Goal: Complete application form: Complete application form

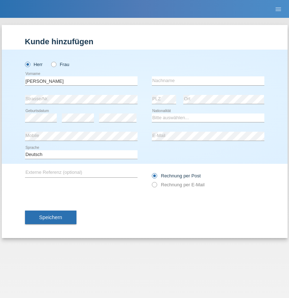
type input "[PERSON_NAME]"
click at [208, 81] on input "text" at bounding box center [208, 80] width 112 height 9
type input "Orsós"
select select "MG"
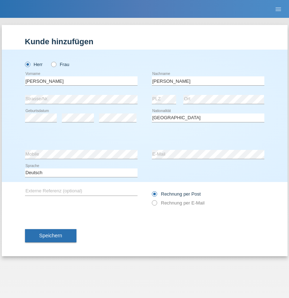
select select "C"
select select "30"
select select "10"
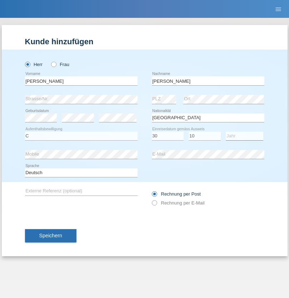
select select "2021"
select select "en"
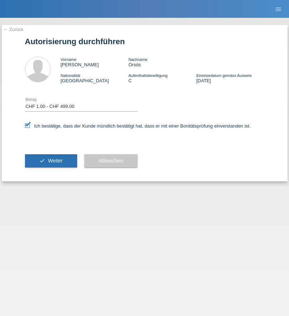
select select "1"
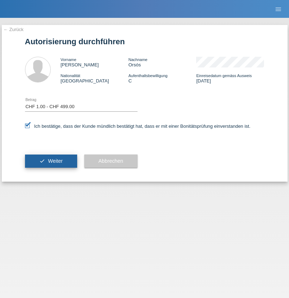
click at [51, 161] on span "Weiter" at bounding box center [55, 161] width 15 height 6
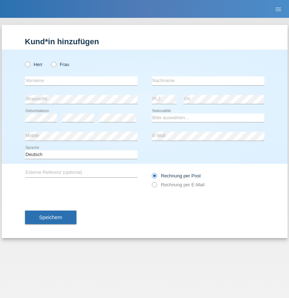
radio input "true"
click at [81, 81] on input "text" at bounding box center [81, 80] width 112 height 9
type input "Mohamed"
click at [208, 81] on input "text" at bounding box center [208, 80] width 112 height 9
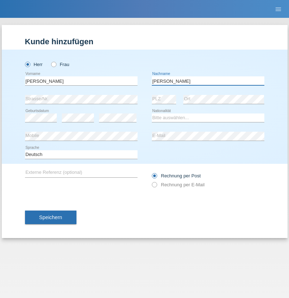
type input "Mohamed"
select select "SY"
select select "C"
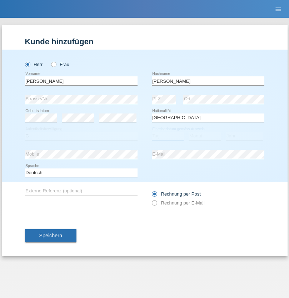
select select "21"
select select "12"
select select "2013"
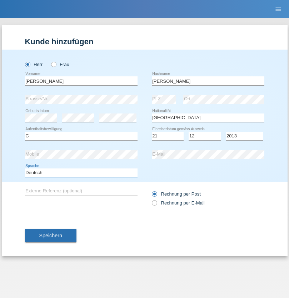
select select "en"
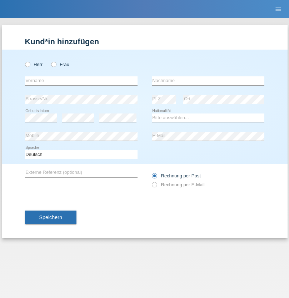
radio input "true"
click at [81, 81] on input "text" at bounding box center [81, 80] width 112 height 9
type input "David"
click at [208, 81] on input "text" at bounding box center [208, 80] width 112 height 9
type input "Senn"
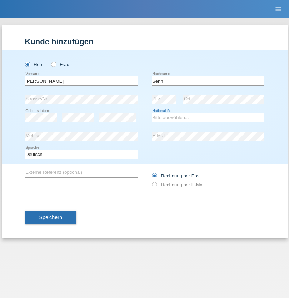
select select "CH"
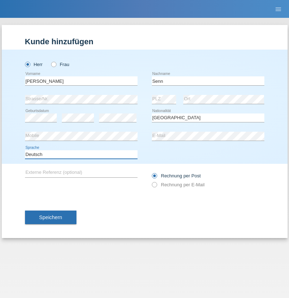
select select "en"
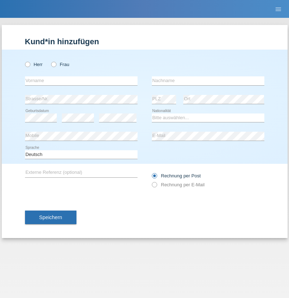
radio input "true"
click at [81, 81] on input "text" at bounding box center [81, 80] width 112 height 9
type input "Arben"
click at [208, 81] on input "text" at bounding box center [208, 80] width 112 height 9
type input "Sulejmani"
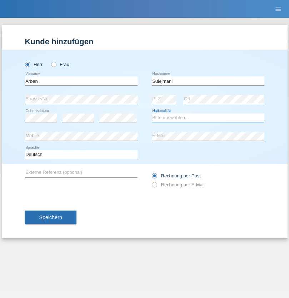
select select "CH"
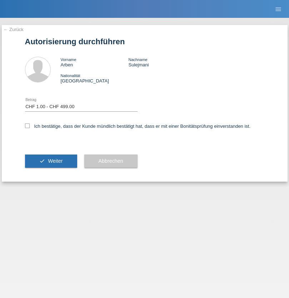
select select "1"
checkbox input "true"
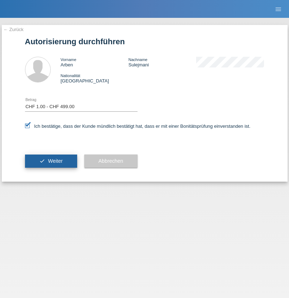
click at [51, 161] on span "Weiter" at bounding box center [55, 161] width 15 height 6
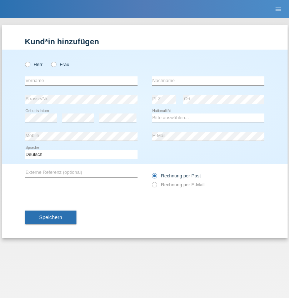
radio input "true"
click at [81, 81] on input "text" at bounding box center [81, 80] width 112 height 9
type input "Kristiyan"
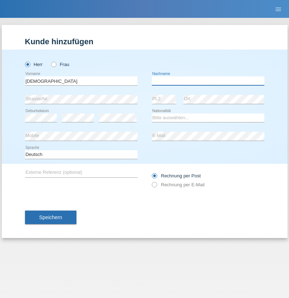
click at [208, 81] on input "text" at bounding box center [208, 80] width 112 height 9
type input "Yovanov"
select select "CH"
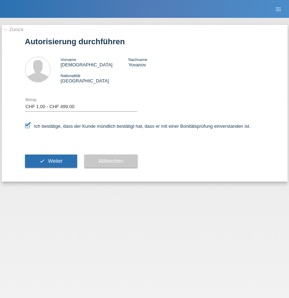
select select "1"
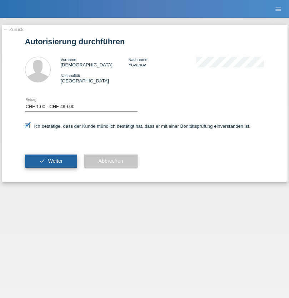
click at [51, 161] on span "Weiter" at bounding box center [55, 161] width 15 height 6
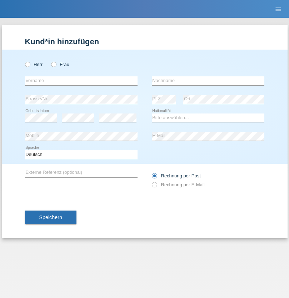
radio input "true"
click at [81, 81] on input "text" at bounding box center [81, 80] width 112 height 9
type input "[PERSON_NAME]"
click at [208, 81] on input "text" at bounding box center [208, 80] width 112 height 9
type input "Odot"
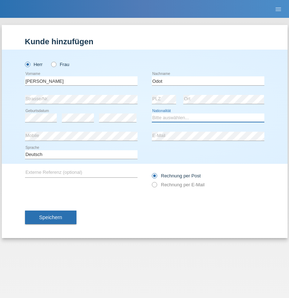
select select "CH"
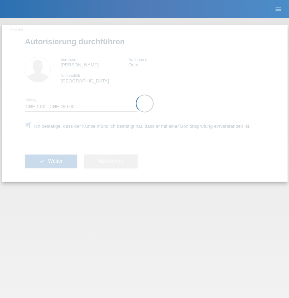
select select "1"
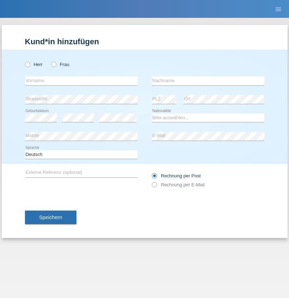
radio input "true"
click at [81, 81] on input "text" at bounding box center [81, 80] width 112 height 9
type input "Cristian"
click at [208, 81] on input "text" at bounding box center [208, 80] width 112 height 9
type input "Teeriu"
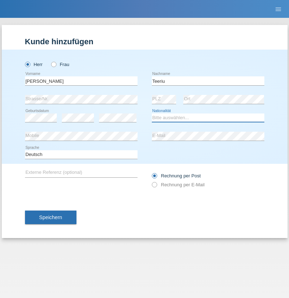
select select "RO"
select select "C"
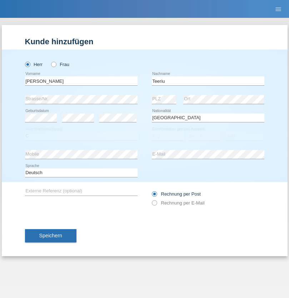
select select "07"
select select "09"
select select "2021"
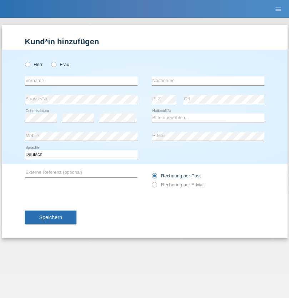
radio input "true"
click at [81, 81] on input "text" at bounding box center [81, 80] width 112 height 9
type input "firat"
click at [208, 81] on input "text" at bounding box center [208, 80] width 112 height 9
type input "kara"
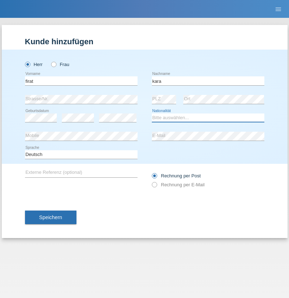
select select "CH"
radio input "true"
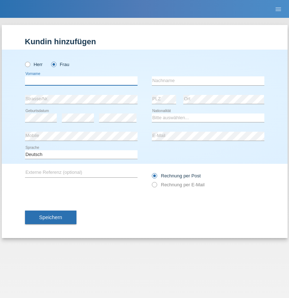
click at [81, 81] on input "text" at bounding box center [81, 80] width 112 height 9
type input "Rihanna"
click at [208, 81] on input "text" at bounding box center [208, 80] width 112 height 9
type input "Dössegger"
select select "CH"
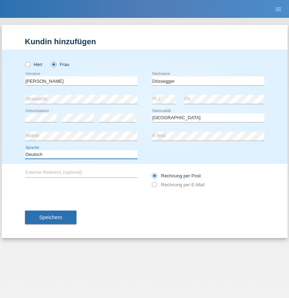
select select "en"
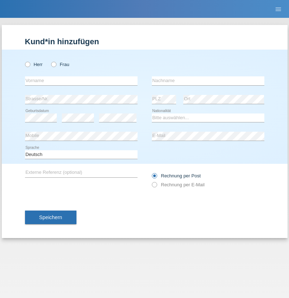
radio input "true"
click at [81, 81] on input "text" at bounding box center [81, 80] width 112 height 9
type input "Senije"
click at [208, 81] on input "text" at bounding box center [208, 80] width 112 height 9
type input "Rama"
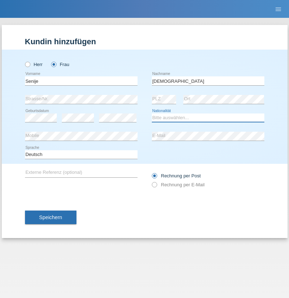
select select "CH"
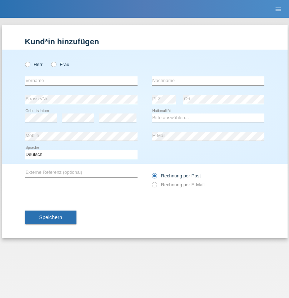
radio input "true"
click at [81, 81] on input "text" at bounding box center [81, 80] width 112 height 9
type input "[PERSON_NAME]"
click at [208, 81] on input "text" at bounding box center [208, 80] width 112 height 9
type input "Priestley"
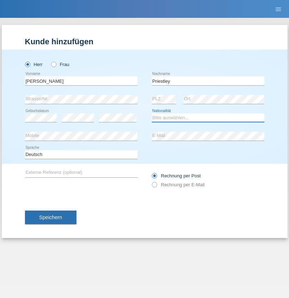
select select "CH"
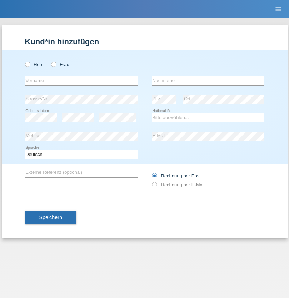
radio input "true"
click at [81, 81] on input "text" at bounding box center [81, 80] width 112 height 9
type input "Francesco"
click at [208, 81] on input "text" at bounding box center [208, 80] width 112 height 9
type input "Fortugno"
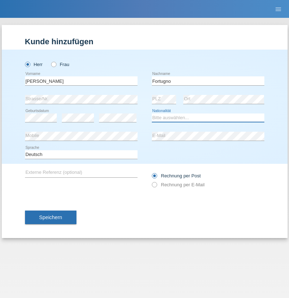
select select "IT"
select select "C"
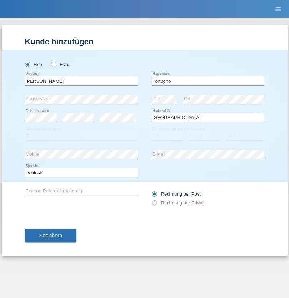
select select "09"
select select "08"
select select "2006"
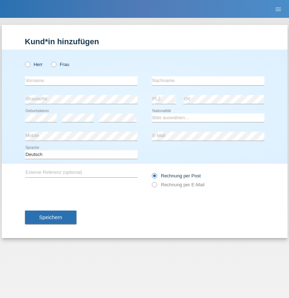
radio input "true"
click at [81, 81] on input "text" at bounding box center [81, 80] width 112 height 9
type input "[PERSON_NAME]"
click at [208, 81] on input "text" at bounding box center [208, 80] width 112 height 9
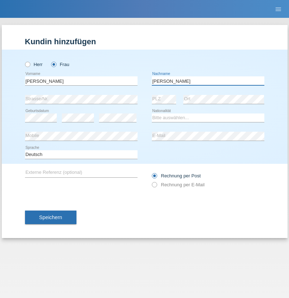
type input "[PERSON_NAME]"
select select "UA"
select select "C"
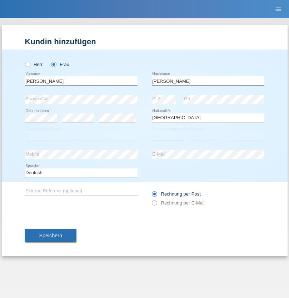
select select "23"
select select "10"
select select "2021"
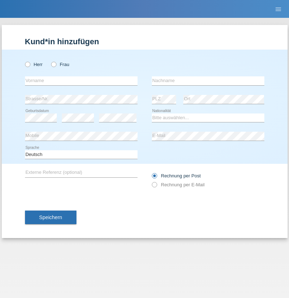
radio input "true"
click at [81, 81] on input "text" at bounding box center [81, 80] width 112 height 9
type input "Nuria"
click at [208, 81] on input "text" at bounding box center [208, 80] width 112 height 9
type input "D'Antino"
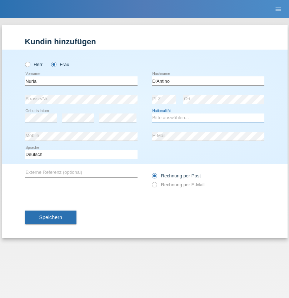
select select "CH"
